Goal: Transaction & Acquisition: Purchase product/service

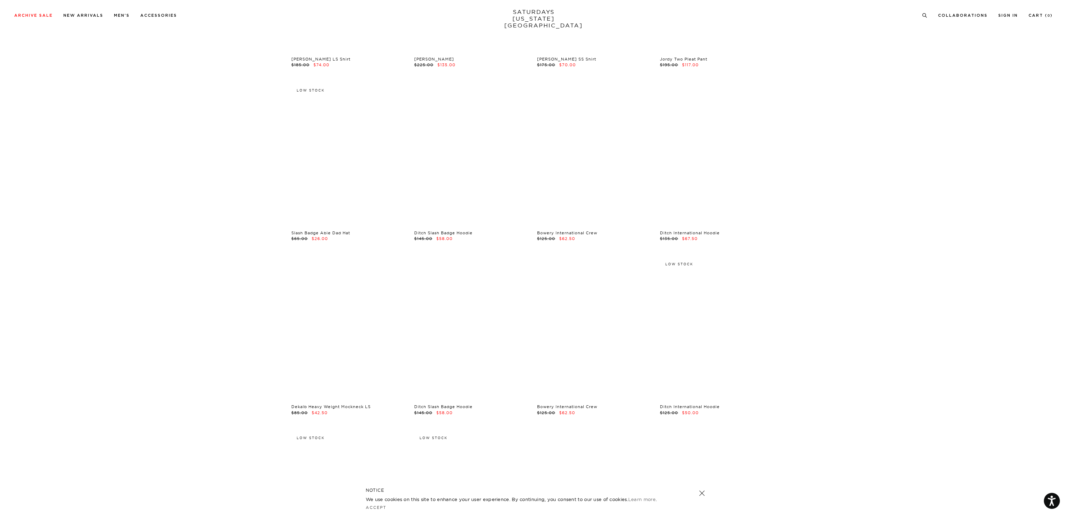
scroll to position [2613, 0]
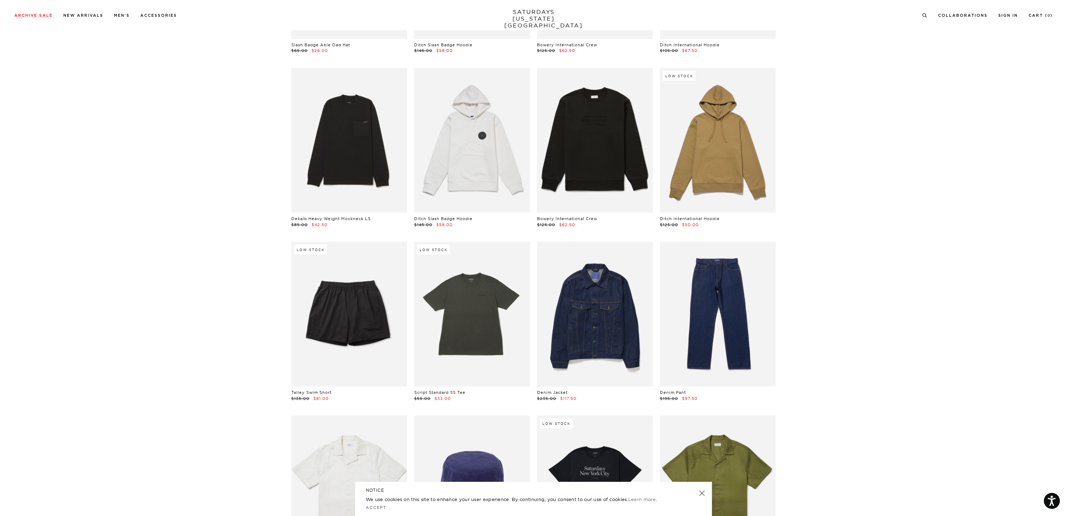
click at [702, 490] on link at bounding box center [702, 493] width 10 height 10
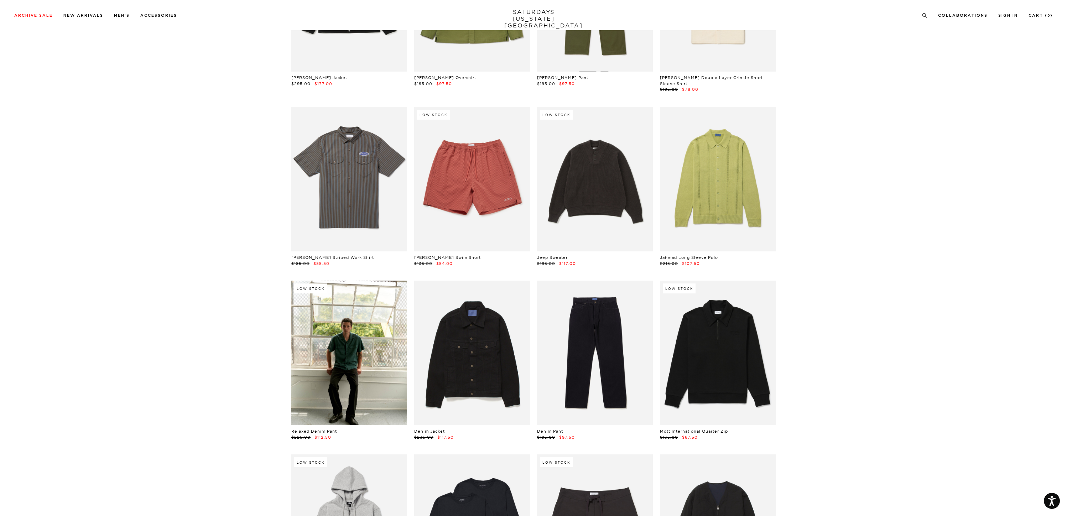
scroll to position [6997, 0]
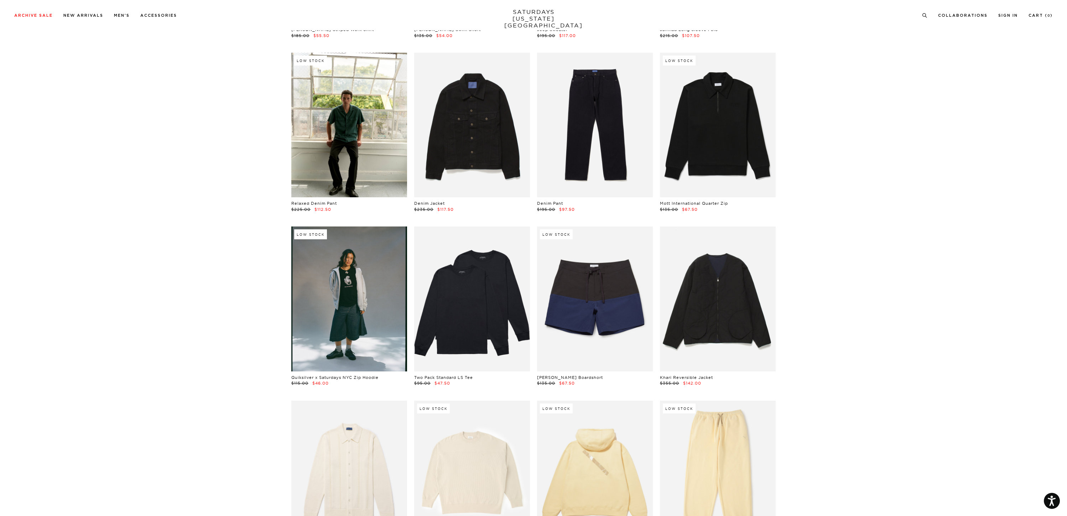
click at [378, 286] on link at bounding box center [349, 298] width 116 height 145
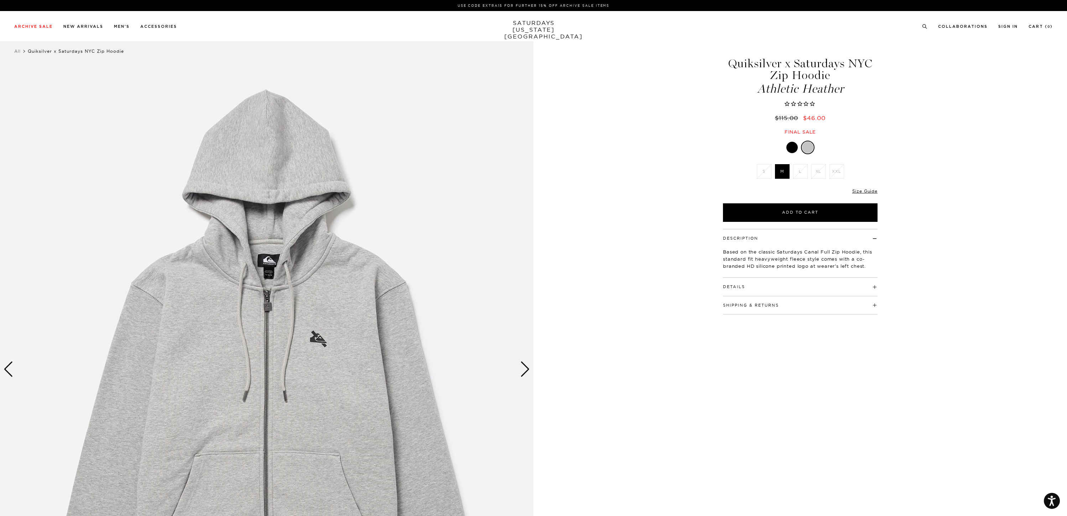
click at [793, 147] on div at bounding box center [791, 147] width 11 height 11
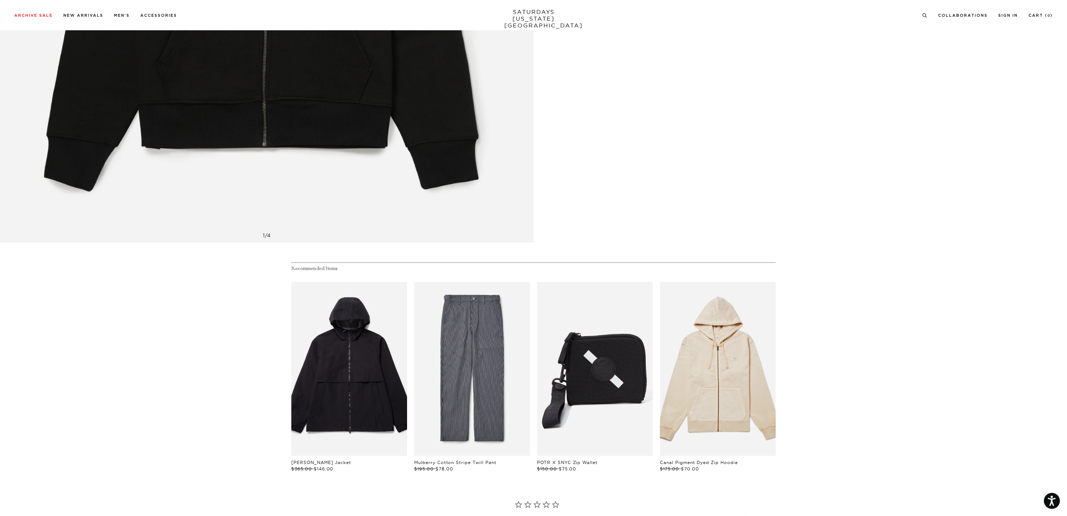
scroll to position [460, 0]
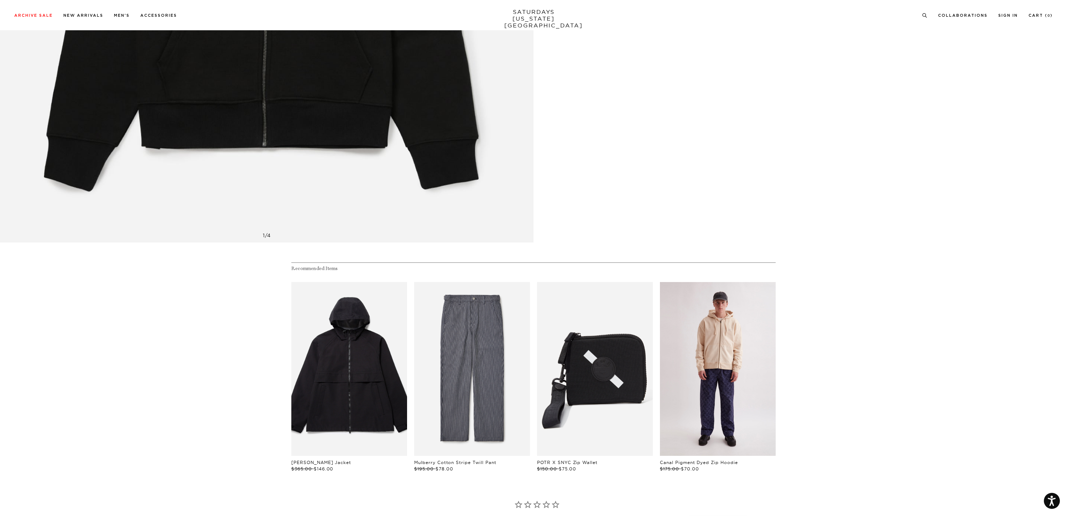
click at [729, 345] on link "files/US2428ZP01-BISCOTTI_01.jpg" at bounding box center [718, 369] width 116 height 174
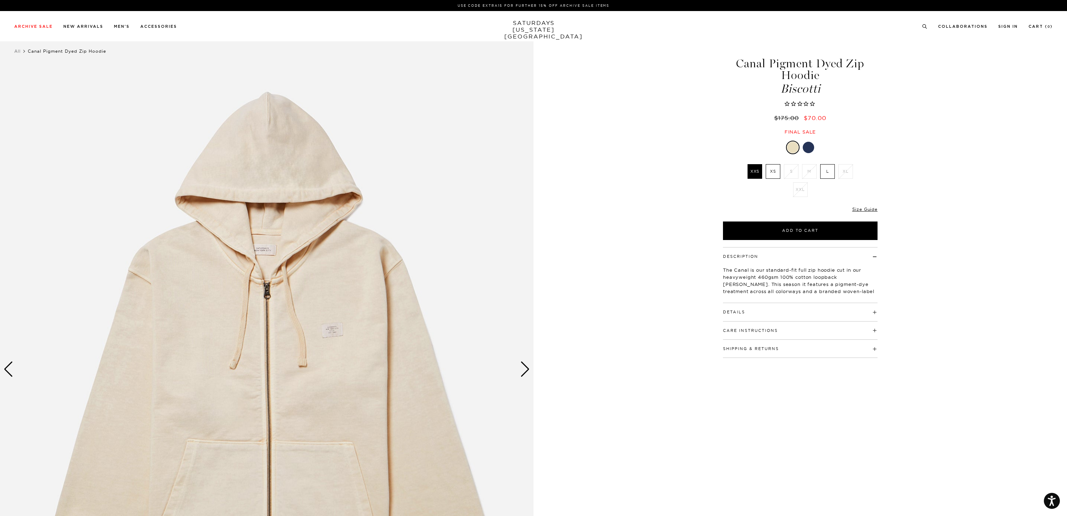
click at [774, 172] on label "XS" at bounding box center [772, 171] width 15 height 15
click at [0, 0] on input "XS" at bounding box center [0, 0] width 0 height 0
click at [811, 147] on div at bounding box center [807, 147] width 11 height 11
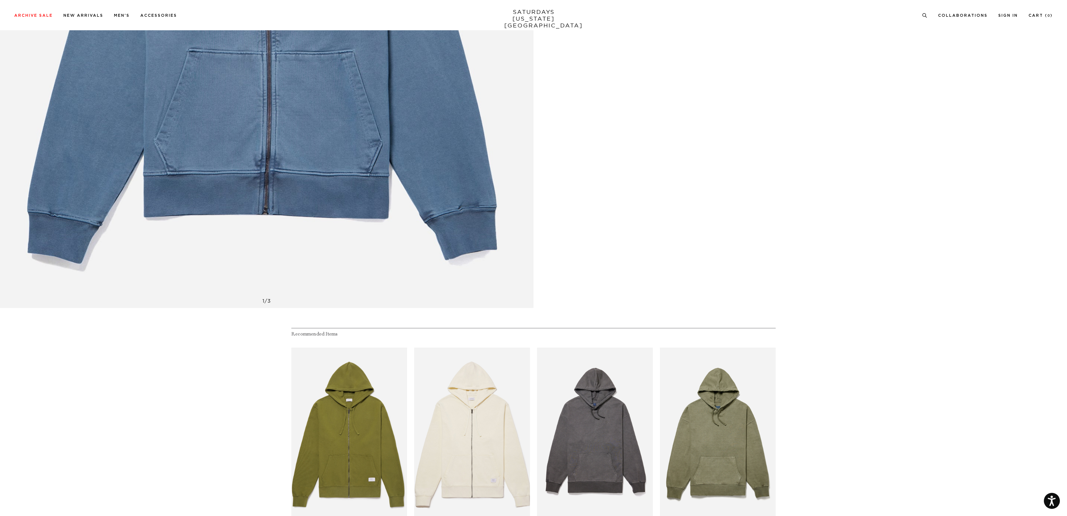
scroll to position [521, 0]
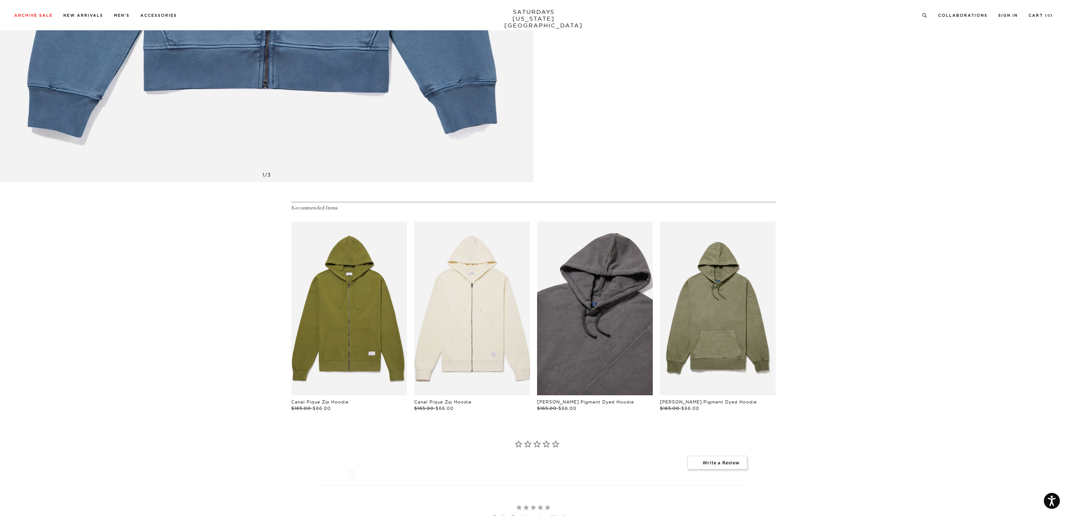
click at [582, 293] on link "files/BBM64270_sub02.jpg" at bounding box center [595, 308] width 116 height 174
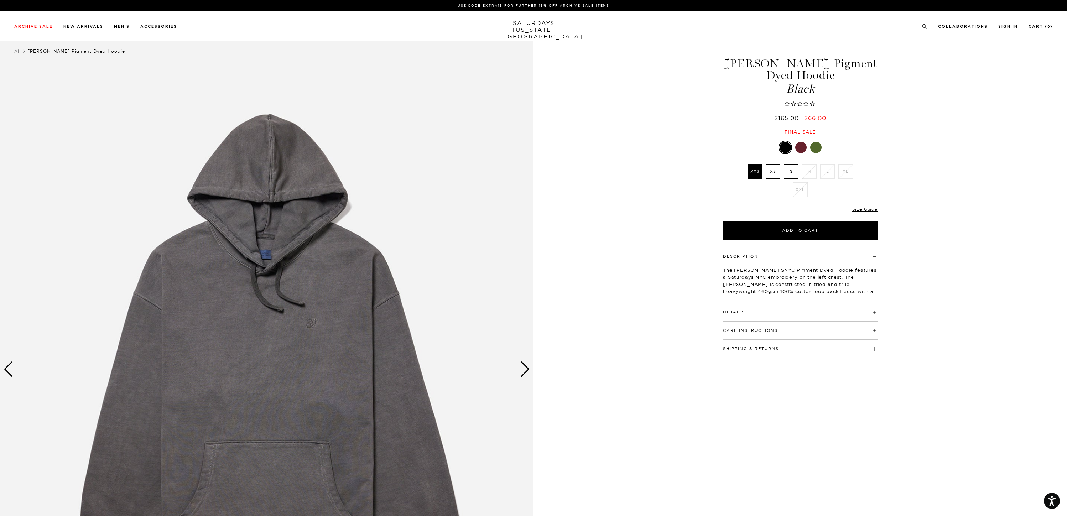
click at [774, 167] on label "XS" at bounding box center [772, 171] width 15 height 15
click at [0, 0] on input "XS" at bounding box center [0, 0] width 0 height 0
click at [799, 144] on div at bounding box center [800, 147] width 11 height 11
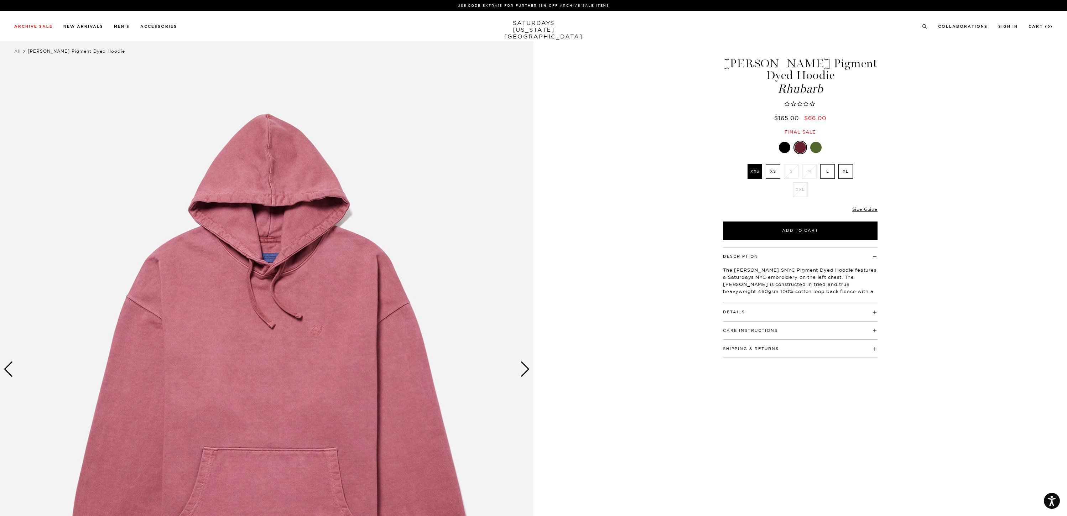
click at [815, 145] on div at bounding box center [815, 147] width 11 height 11
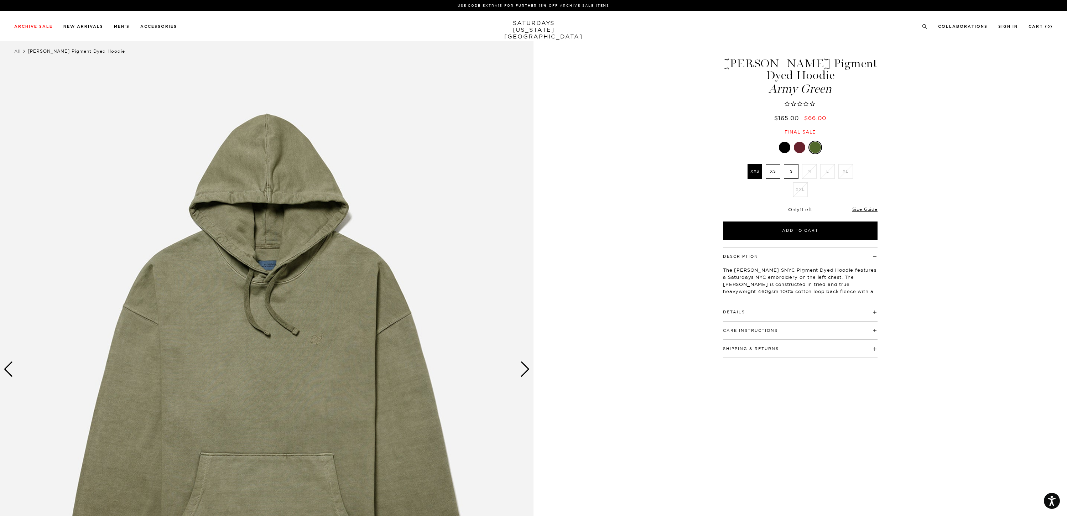
click at [770, 167] on label "XS" at bounding box center [772, 171] width 15 height 15
click at [0, 0] on input "XS" at bounding box center [0, 0] width 0 height 0
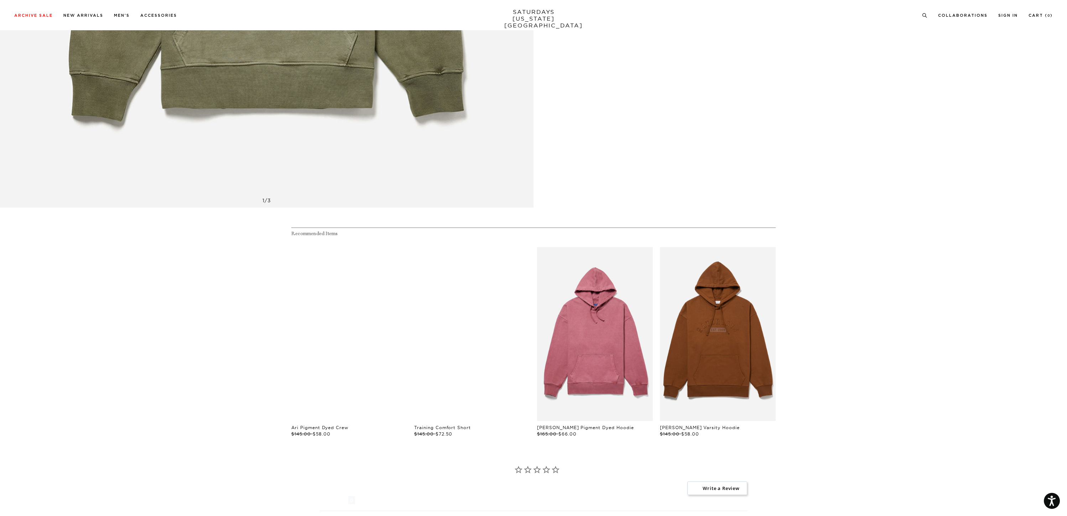
scroll to position [70, 0]
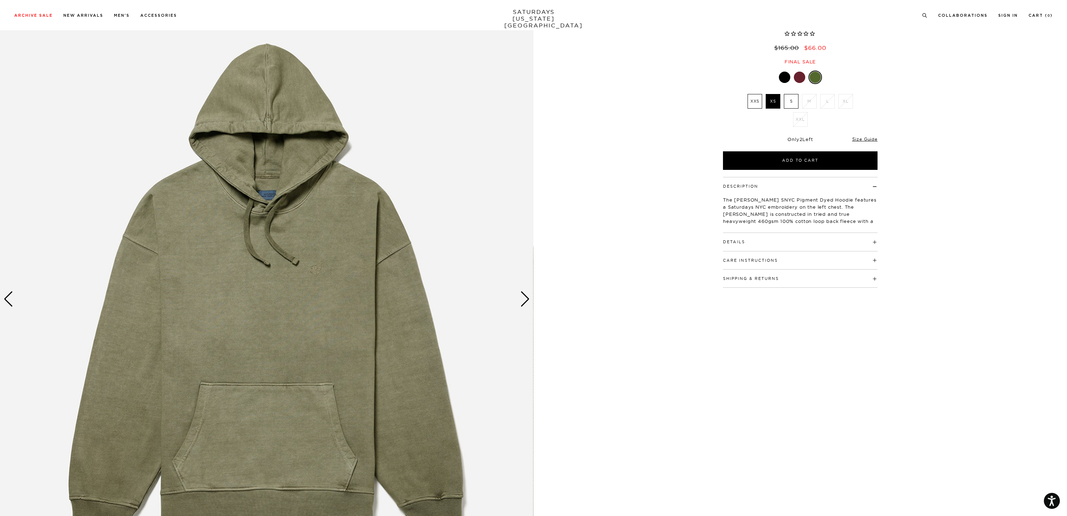
click at [333, 272] on img at bounding box center [266, 299] width 533 height 667
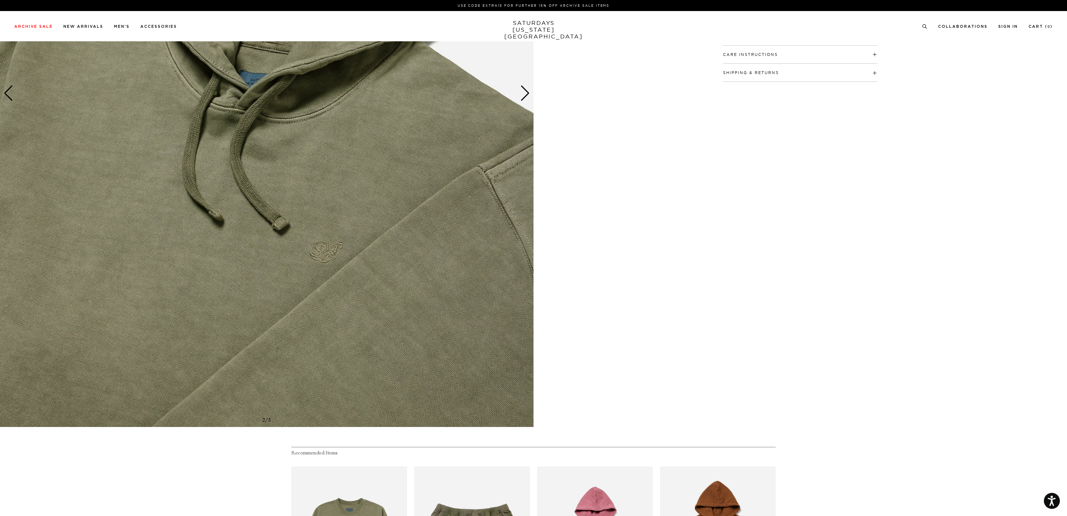
scroll to position [0, 0]
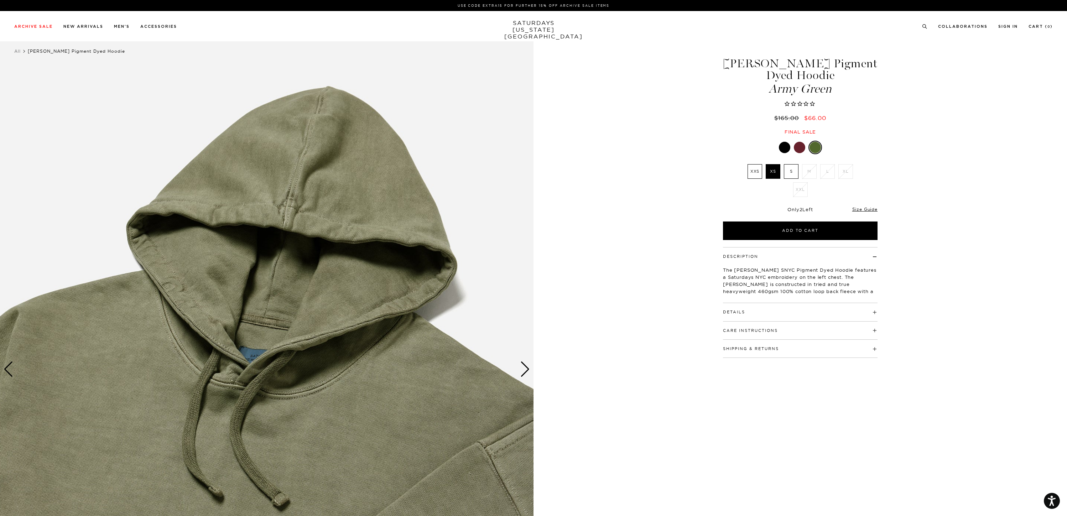
click at [764, 317] on div "Details Heavyweight 100% cotton, 460 gsm loop back fleece Bound back neck seam …" at bounding box center [800, 312] width 155 height 18
click at [749, 317] on div "Details Heavyweight 100% cotton, 460 gsm loop back fleece Bound back neck seam …" at bounding box center [800, 312] width 155 height 18
click at [745, 314] on h4 "Details" at bounding box center [800, 309] width 155 height 12
click at [786, 148] on div at bounding box center [784, 147] width 11 height 11
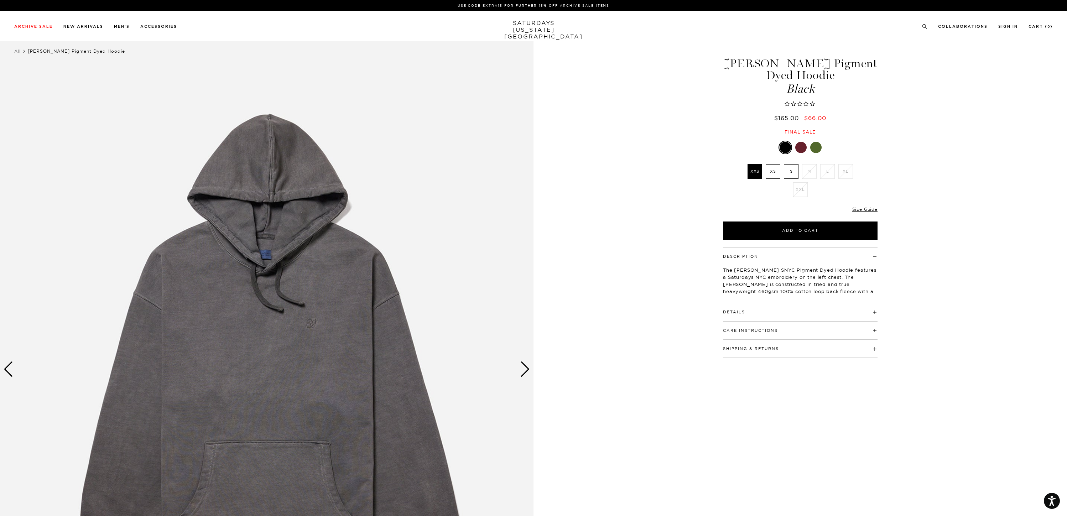
click at [810, 146] on div at bounding box center [815, 147] width 11 height 11
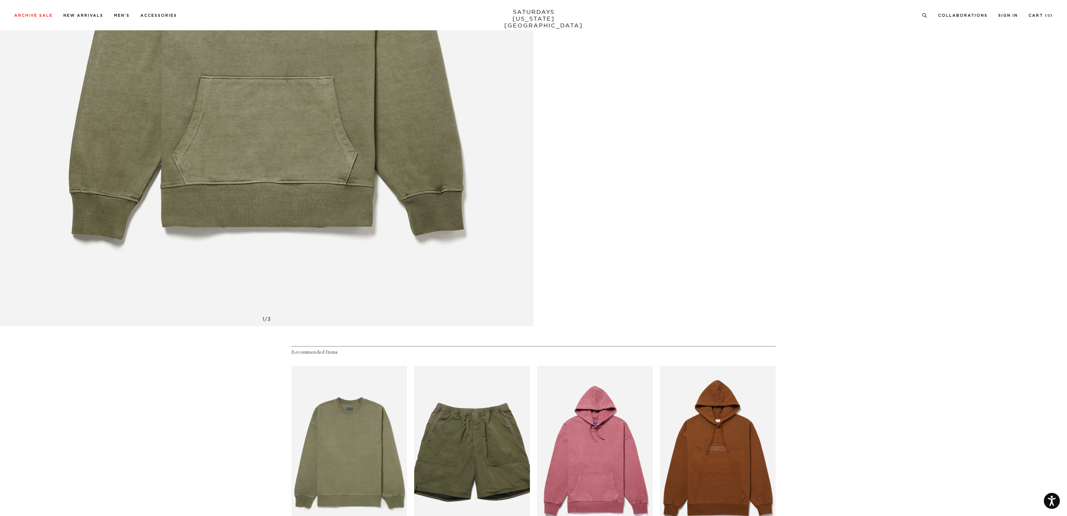
scroll to position [635, 0]
